Goal: Check status

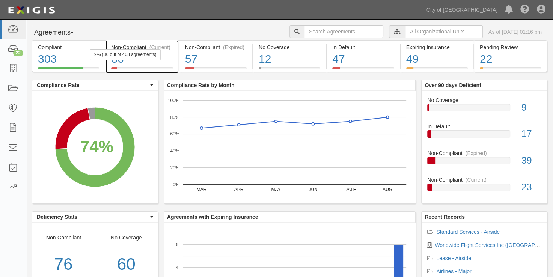
click at [160, 63] on div "36" at bounding box center [142, 59] width 62 height 16
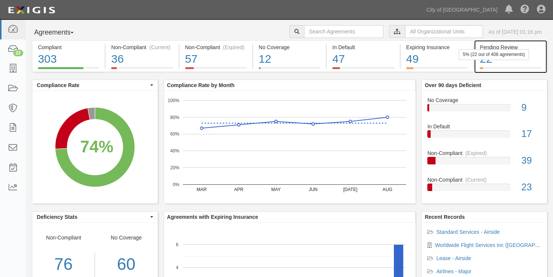
click at [501, 50] on div "5% (22 out of 408 agreements)" at bounding box center [494, 54] width 70 height 11
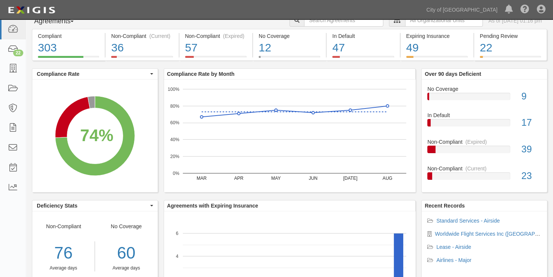
scroll to position [77, 0]
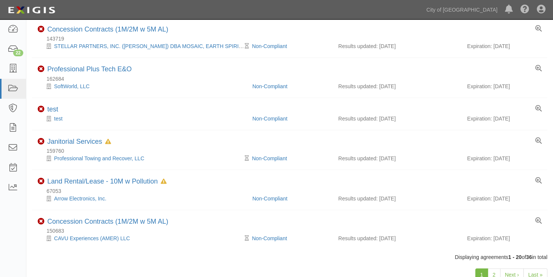
scroll to position [653, 0]
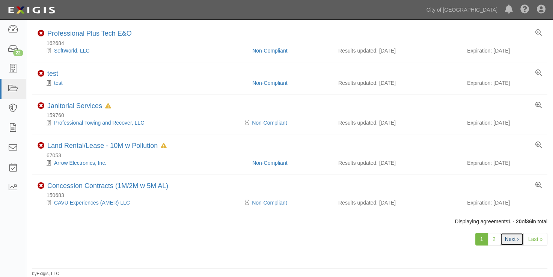
click at [506, 240] on link "Next ›" at bounding box center [512, 239] width 24 height 13
